Goal: Task Accomplishment & Management: Use online tool/utility

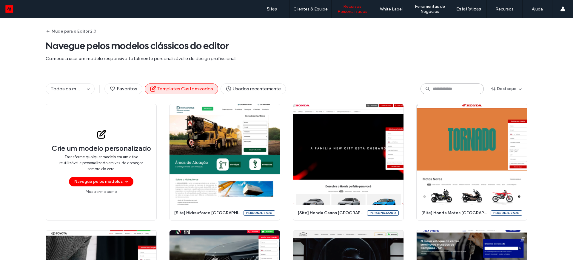
click at [440, 86] on input at bounding box center [452, 88] width 63 height 11
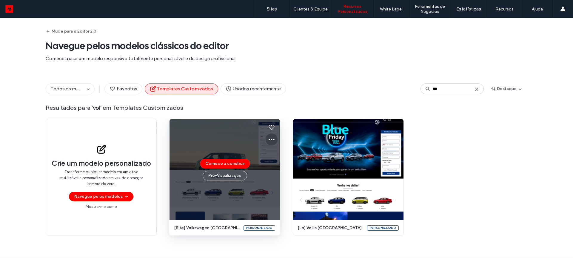
click at [270, 138] on icon at bounding box center [271, 139] width 7 height 7
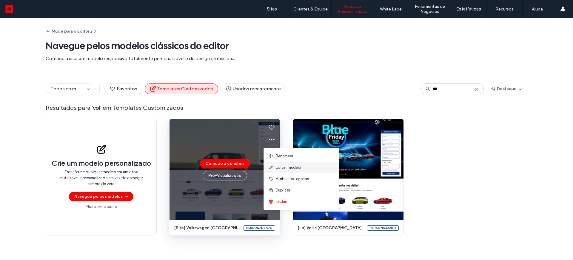
click at [287, 166] on span "Editar modelo" at bounding box center [288, 167] width 25 height 6
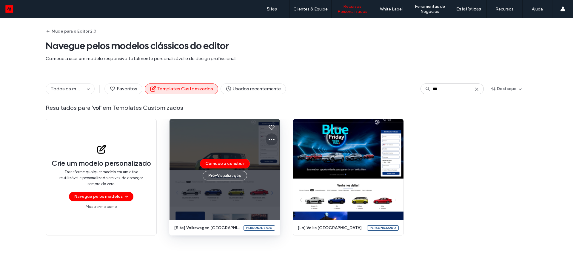
click at [269, 139] on icon at bounding box center [271, 139] width 7 height 7
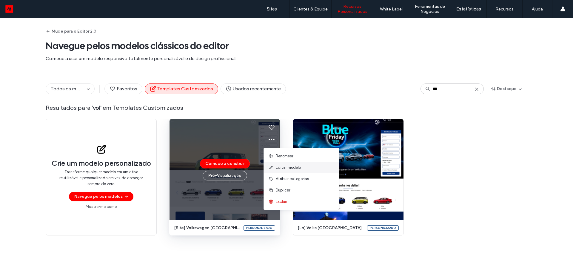
click at [283, 167] on span "Editar modelo" at bounding box center [288, 167] width 25 height 6
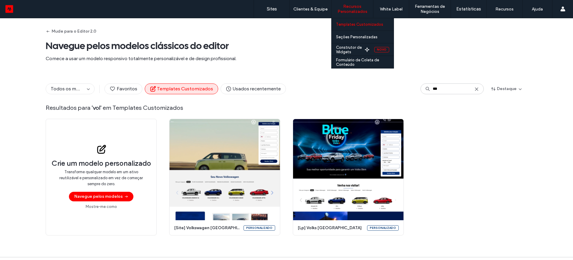
click at [355, 23] on label "Templates Customizados" at bounding box center [359, 24] width 47 height 4
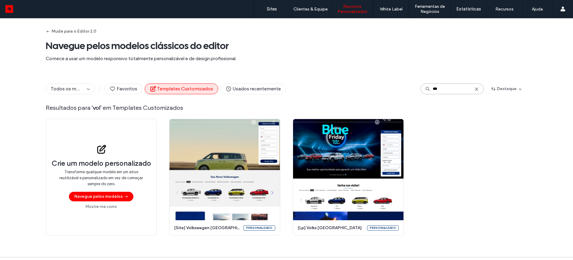
click at [443, 88] on input "***" at bounding box center [452, 88] width 63 height 11
drag, startPoint x: 435, startPoint y: 90, endPoint x: 424, endPoint y: 92, distance: 10.9
click at [424, 92] on input "***" at bounding box center [452, 88] width 63 height 11
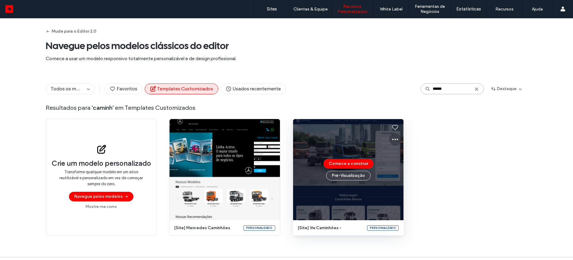
type input "******"
click at [394, 139] on use at bounding box center [395, 139] width 6 height 1
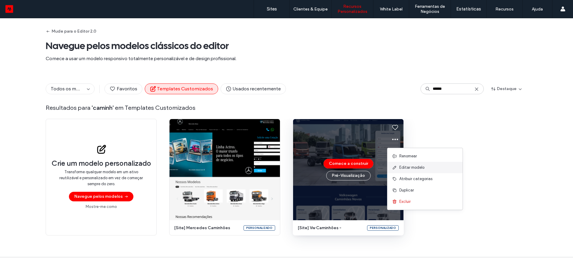
click at [409, 165] on span "Editar modelo" at bounding box center [412, 167] width 25 height 6
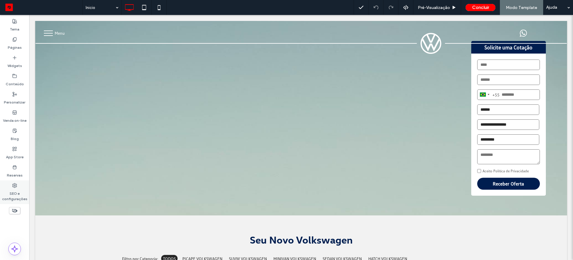
click at [12, 197] on label "SEO e configurações" at bounding box center [14, 195] width 29 height 14
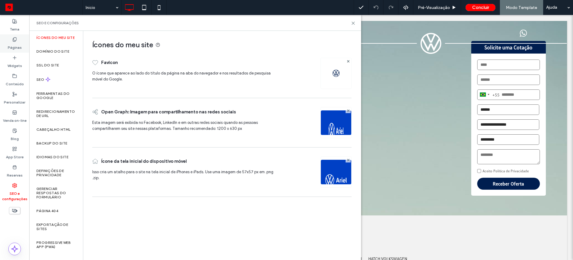
click at [13, 43] on label "Páginas" at bounding box center [15, 46] width 14 height 8
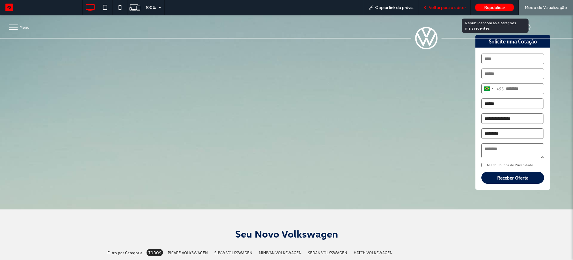
click at [486, 8] on span "Republicar" at bounding box center [494, 7] width 21 height 5
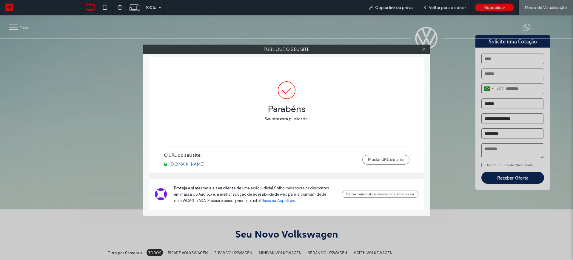
click at [193, 164] on link "www.sitevw.motorleads.co" at bounding box center [187, 163] width 36 height 5
click at [424, 51] on icon at bounding box center [424, 49] width 4 height 4
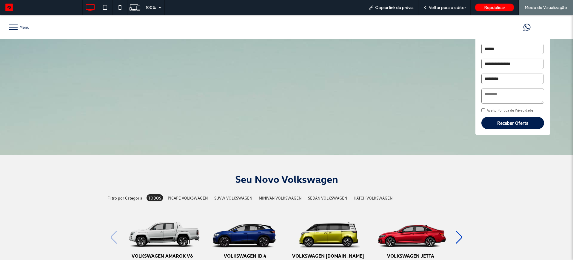
scroll to position [37, 0]
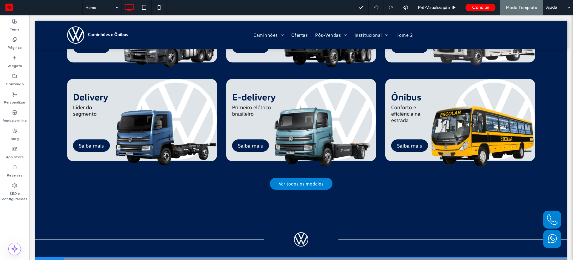
scroll to position [336, 0]
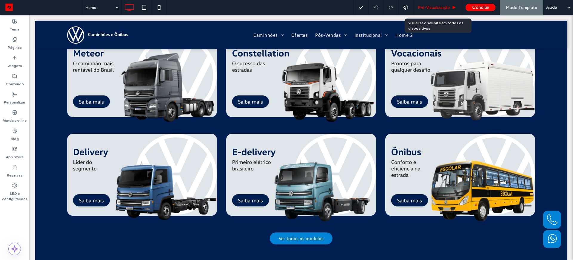
click at [435, 5] on span "Pré-Visualizaçāo" at bounding box center [434, 7] width 32 height 5
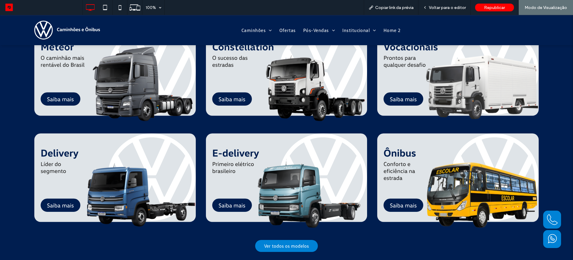
scroll to position [378, 0]
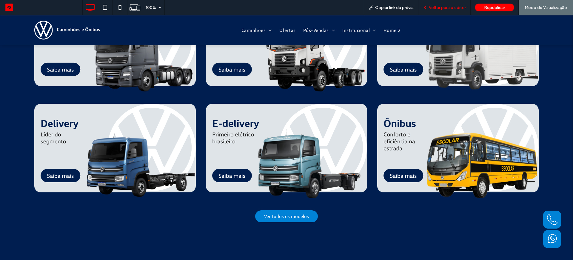
click at [432, 7] on span "Voltar para o editor" at bounding box center [447, 7] width 37 height 5
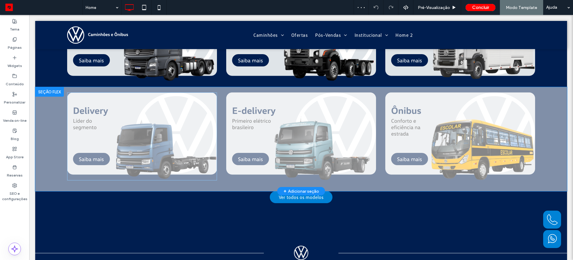
scroll to position [370, 0]
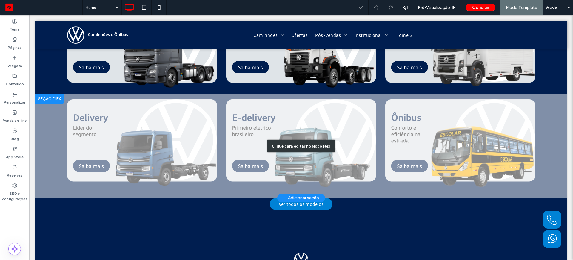
click at [114, 149] on div "Clique para editar no Modo Flex" at bounding box center [301, 146] width 532 height 104
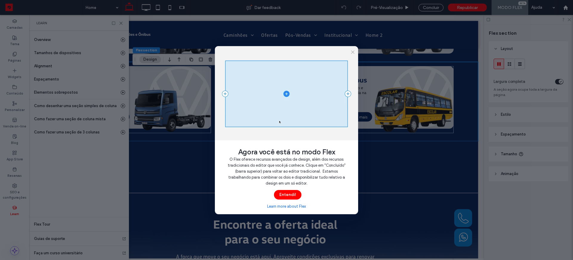
scroll to position [338, 0]
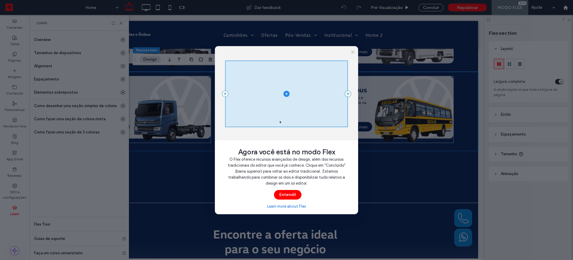
click at [120, 22] on div "Agora você está no modo Flex O Flex oferece recursos avançados de design, além …" at bounding box center [286, 130] width 573 height 260
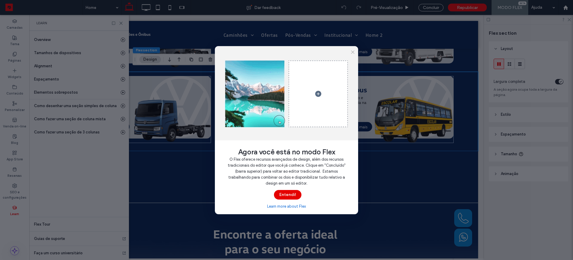
click at [289, 194] on button "Entendi!" at bounding box center [287, 195] width 27 height 10
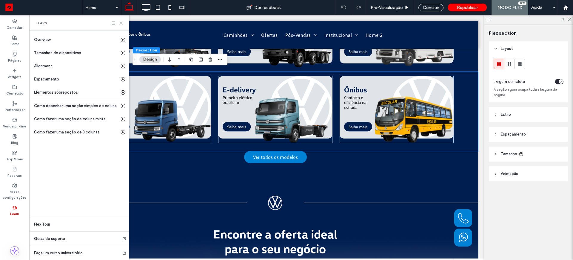
click at [122, 24] on use at bounding box center [121, 23] width 3 height 3
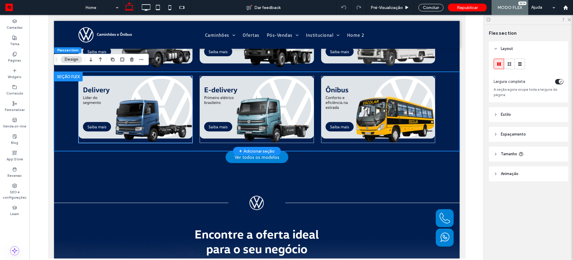
click at [125, 98] on img at bounding box center [135, 109] width 114 height 67
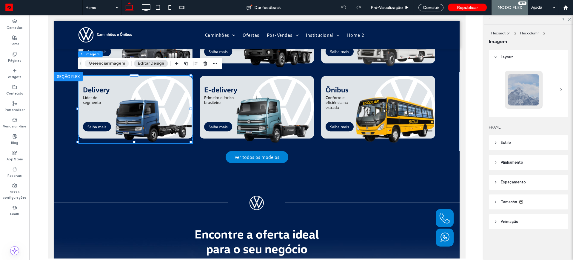
click at [106, 64] on button "Gerenciar imagem" at bounding box center [107, 63] width 44 height 7
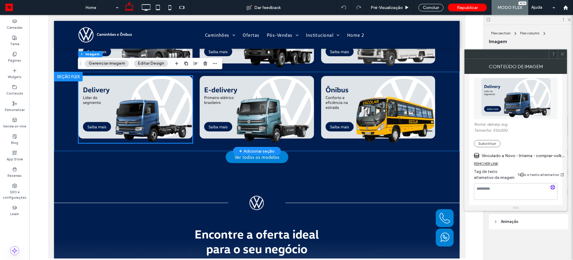
scroll to position [226, 0]
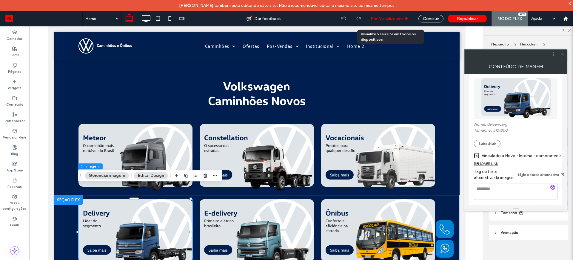
click at [383, 17] on span "Pré-Visualizaçāo" at bounding box center [387, 18] width 32 height 5
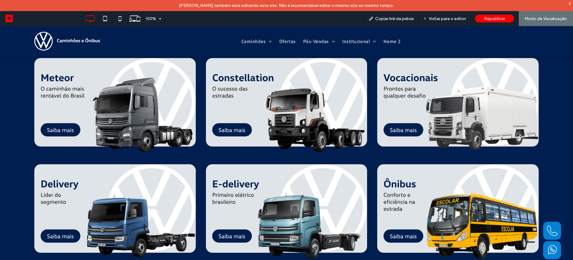
scroll to position [375, 0]
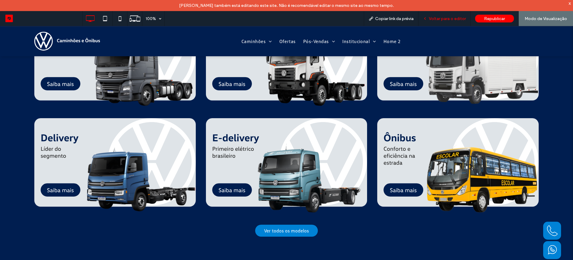
click at [446, 18] on span "Voltar para o editor" at bounding box center [447, 18] width 37 height 5
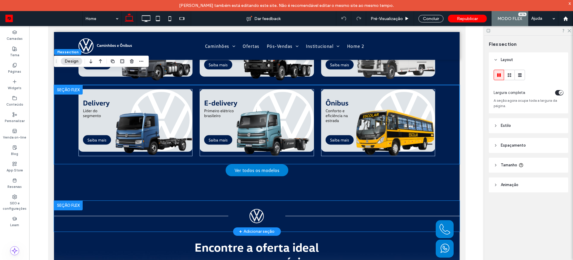
scroll to position [300, 0]
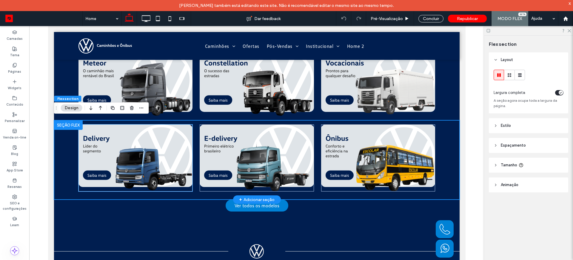
click at [86, 131] on img at bounding box center [135, 157] width 114 height 67
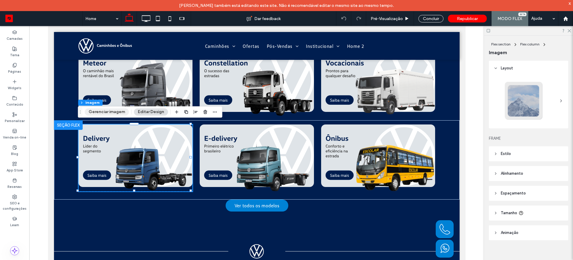
click at [112, 111] on button "Gerenciar imagem" at bounding box center [107, 111] width 44 height 7
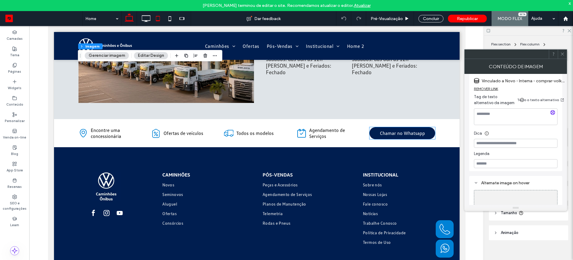
scroll to position [1323, 0]
